Goal: Ask a question

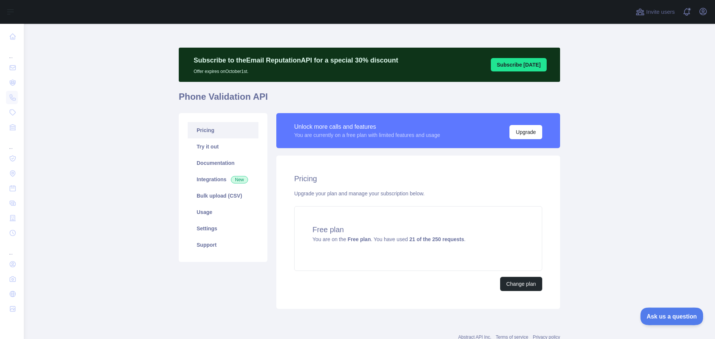
click at [681, 316] on span "Ask us a question" at bounding box center [668, 315] width 56 height 5
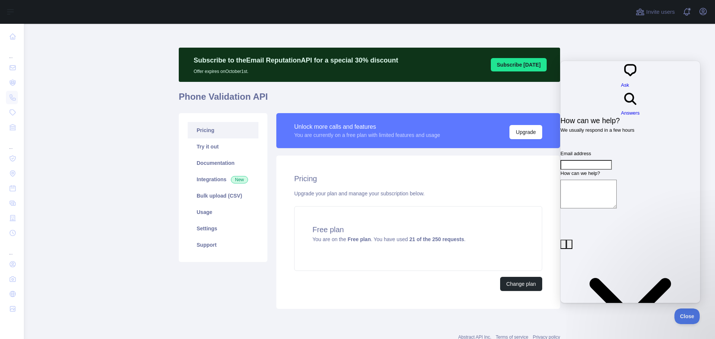
click at [616, 180] on textarea "How can we help?" at bounding box center [589, 194] width 56 height 29
click at [611, 160] on input "Email address" at bounding box center [586, 165] width 51 height 10
click at [588, 180] on textarea "How can we help?" at bounding box center [589, 194] width 56 height 29
click at [640, 110] on span "Answers" at bounding box center [630, 113] width 19 height 6
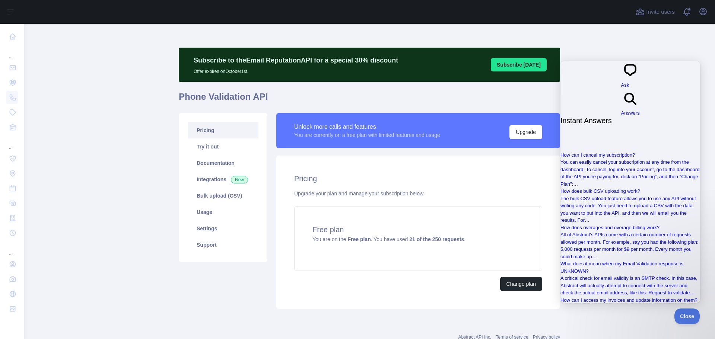
click at [621, 67] on div "chat-square Ask" at bounding box center [630, 75] width 19 height 28
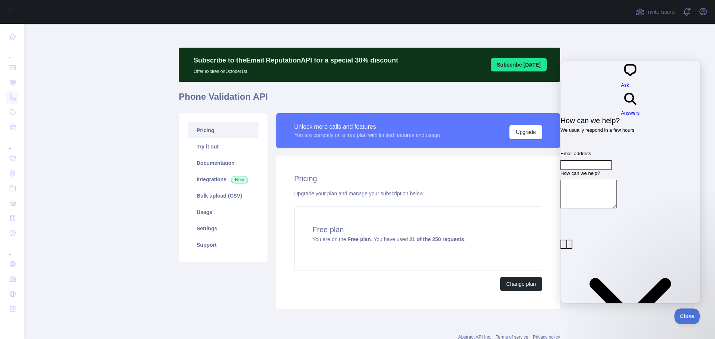
click at [640, 110] on span "Answers" at bounding box center [630, 113] width 19 height 6
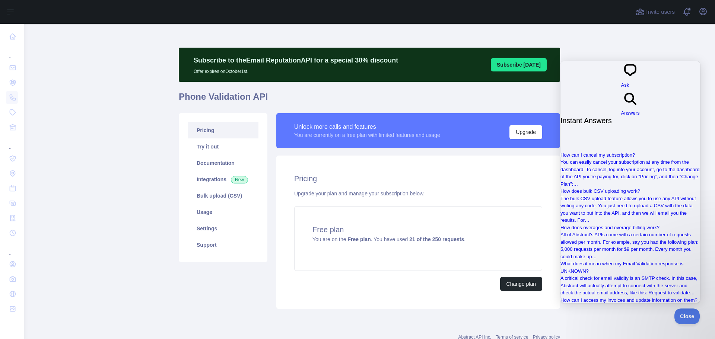
click at [621, 82] on span "Ask" at bounding box center [625, 85] width 8 height 6
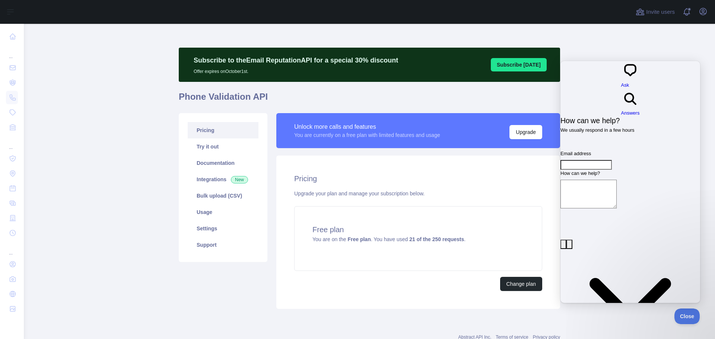
drag, startPoint x: 643, startPoint y: 38, endPoint x: 644, endPoint y: 42, distance: 3.9
click at [643, 38] on main "Subscribe to the Email Reputation API for a special 30 % discount Offer expires…" at bounding box center [369, 182] width 691 height 316
click at [683, 316] on span "Close" at bounding box center [685, 315] width 25 height 5
